Goal: Find specific page/section: Find specific page/section

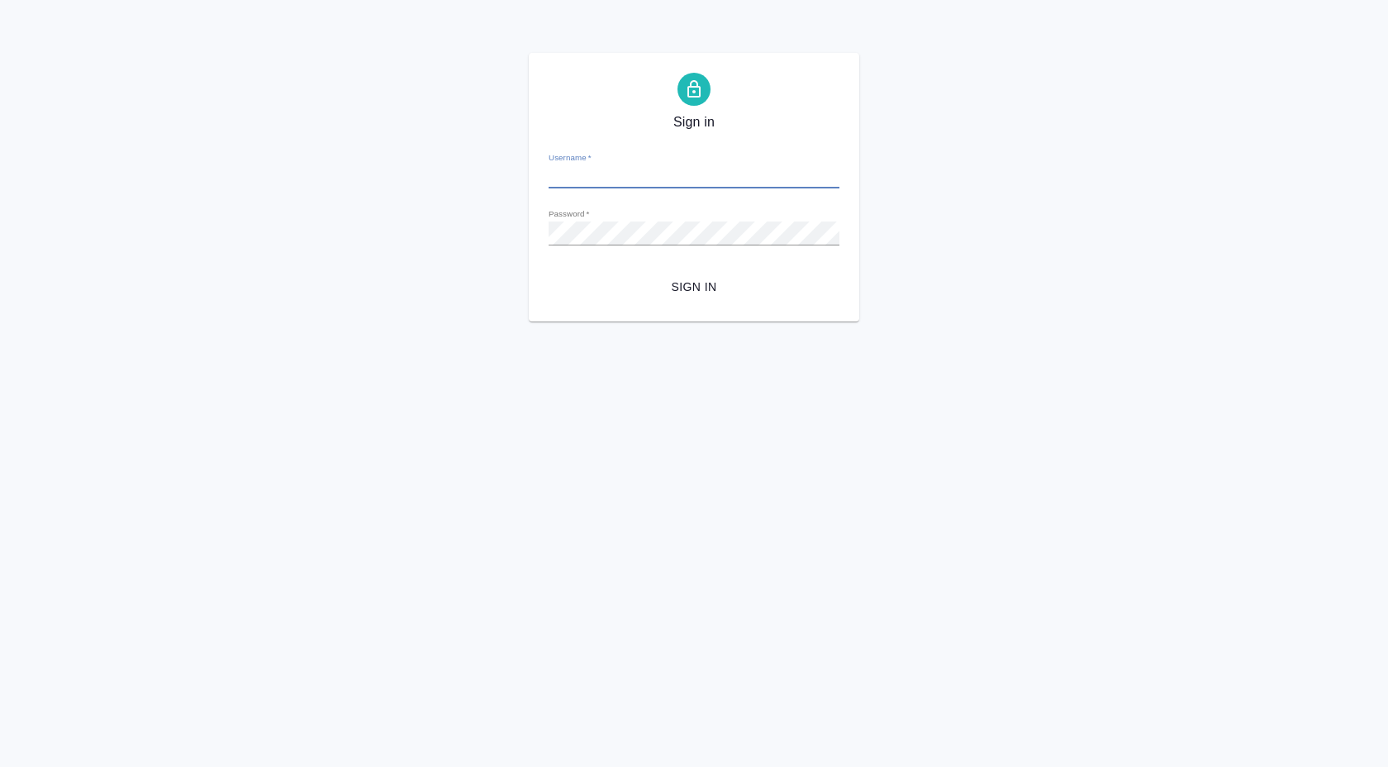
type input "[EMAIL_ADDRESS][DOMAIN_NAME]"
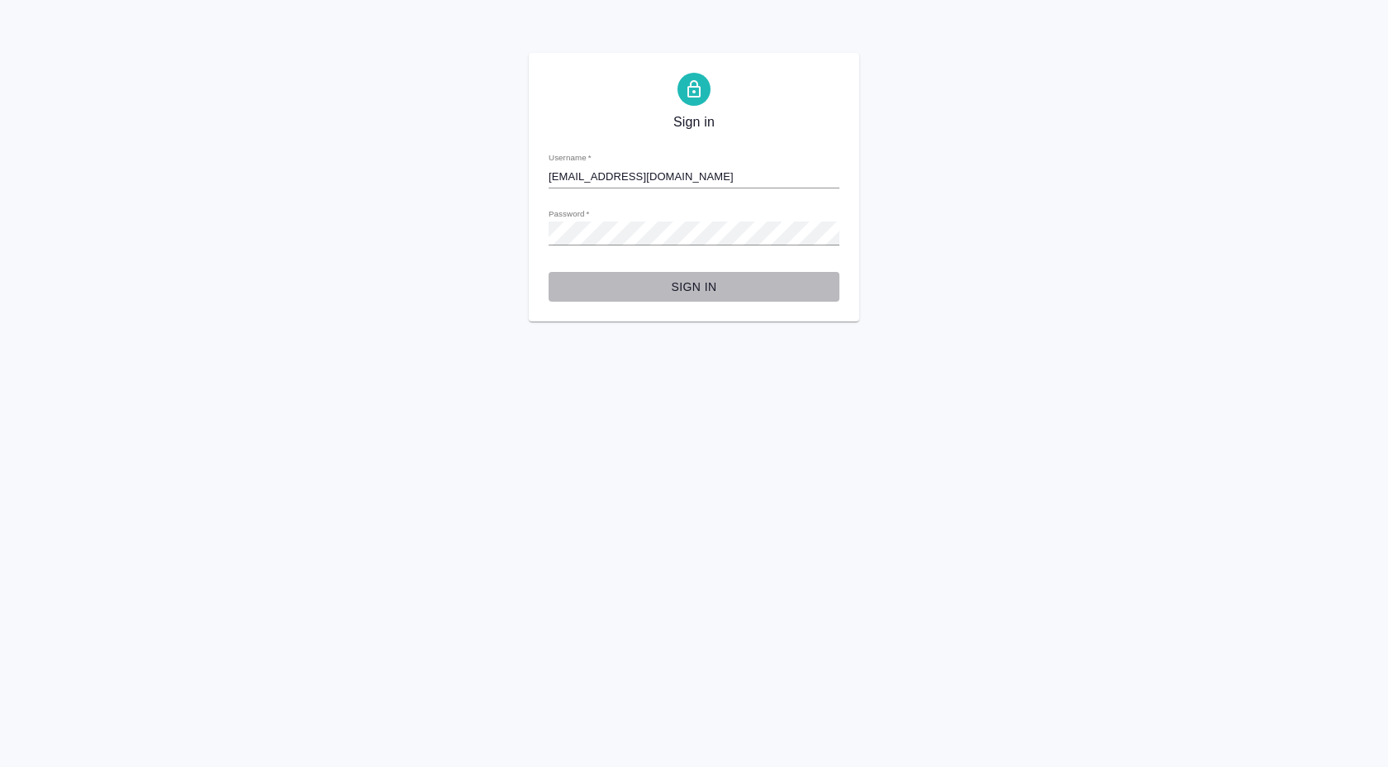
click at [682, 279] on span "Sign in" at bounding box center [694, 287] width 264 height 21
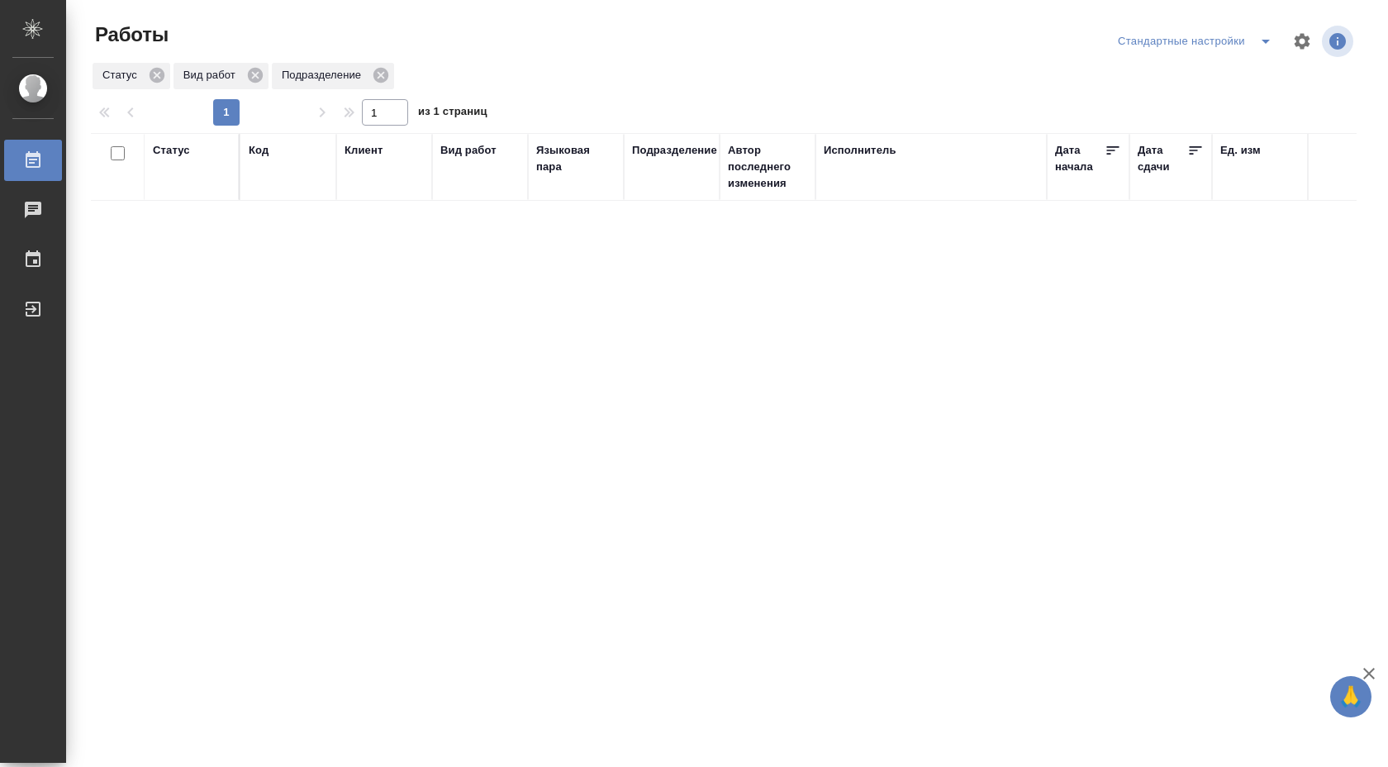
click at [1179, 46] on div "Стандартные настройки" at bounding box center [1198, 41] width 169 height 26
click at [1305, 47] on icon "button" at bounding box center [1302, 41] width 20 height 20
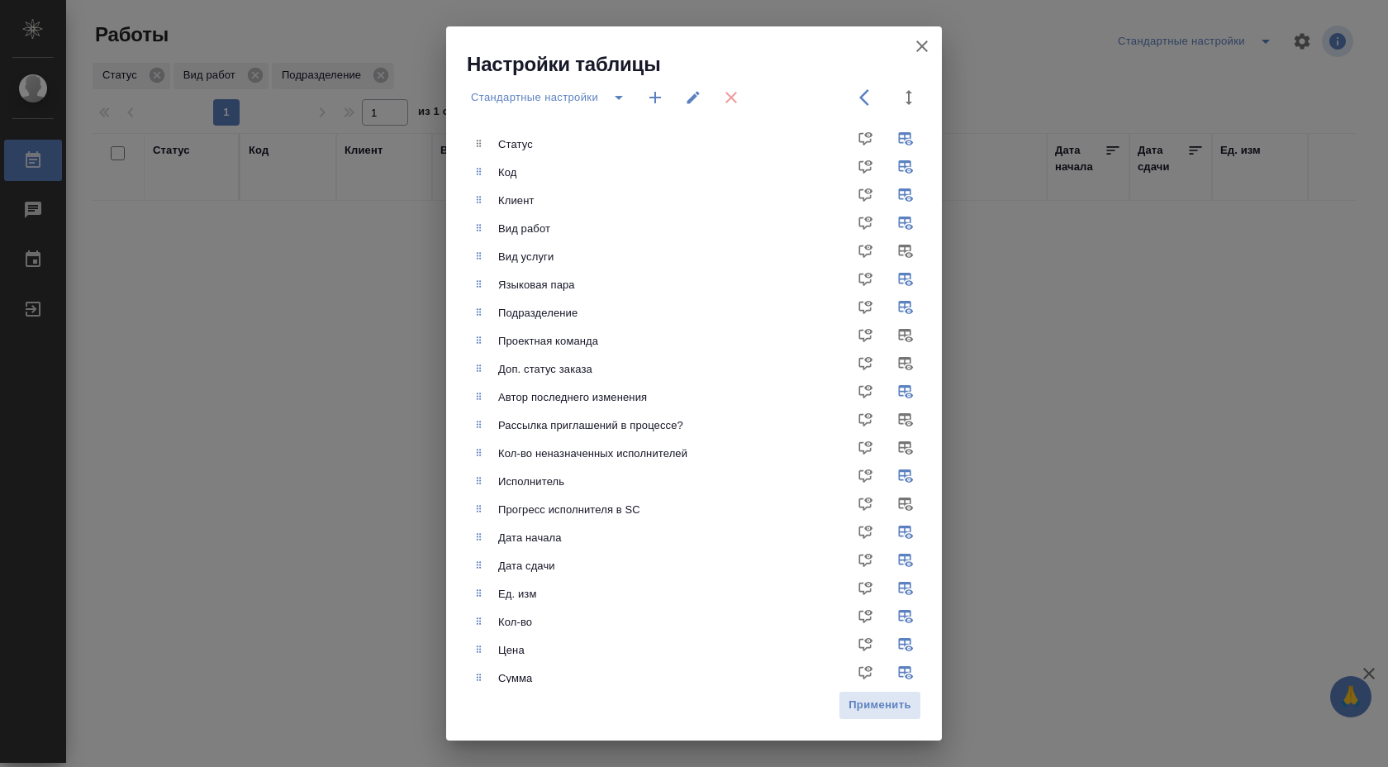
click at [1242, 301] on div "Настройки таблицы Стандартные настройки Статус Код Клиент Вид работ Вид услуги …" at bounding box center [694, 383] width 1388 height 767
click at [924, 40] on icon "button" at bounding box center [922, 46] width 20 height 20
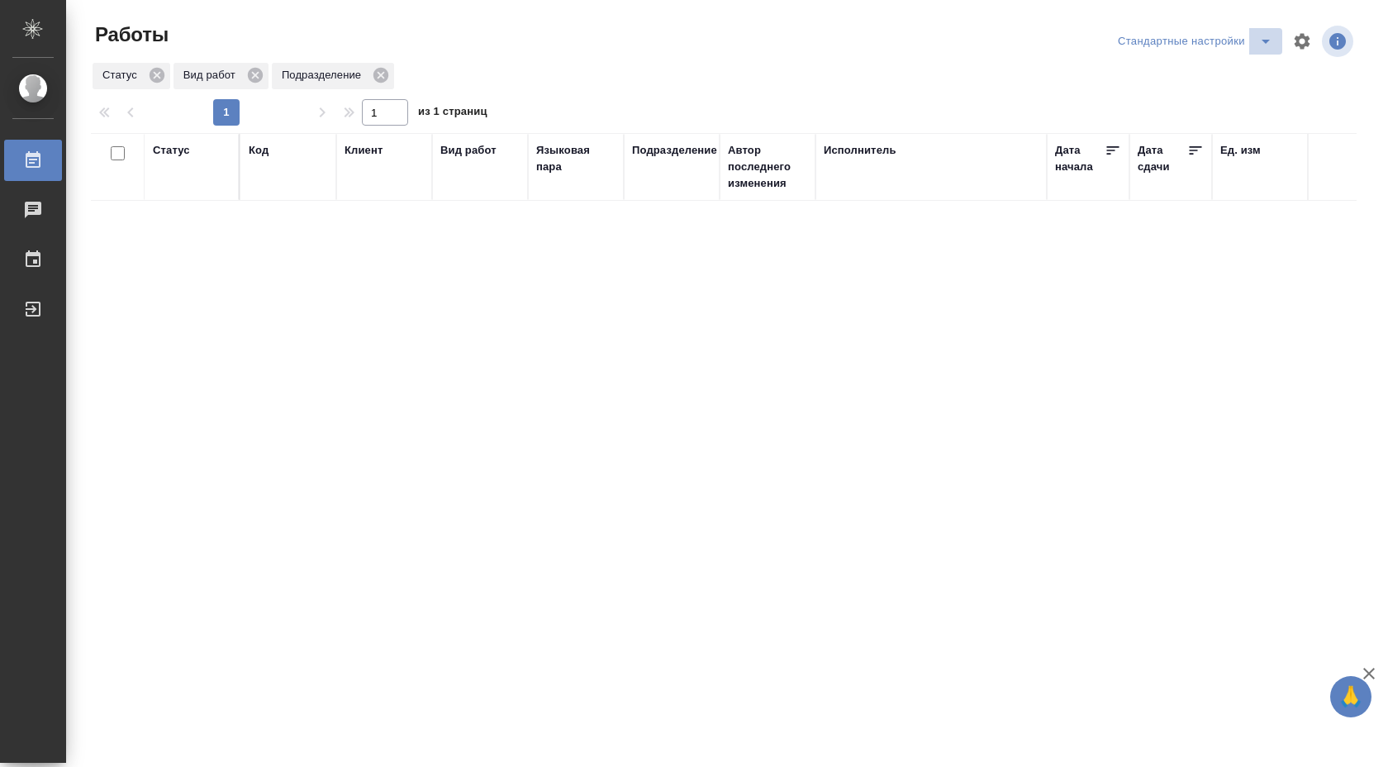
click at [1253, 33] on button "split button" at bounding box center [1265, 41] width 33 height 26
click at [1073, 243] on div "Статус Код Клиент Вид работ Языковая пара Подразделение Автор последнего измене…" at bounding box center [724, 430] width 1266 height 595
